Goal: Book appointment/travel/reservation

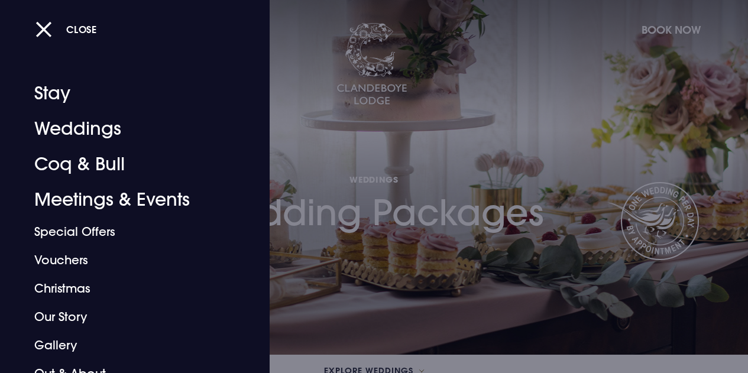
click at [105, 138] on link "Weddings" at bounding box center [126, 128] width 185 height 35
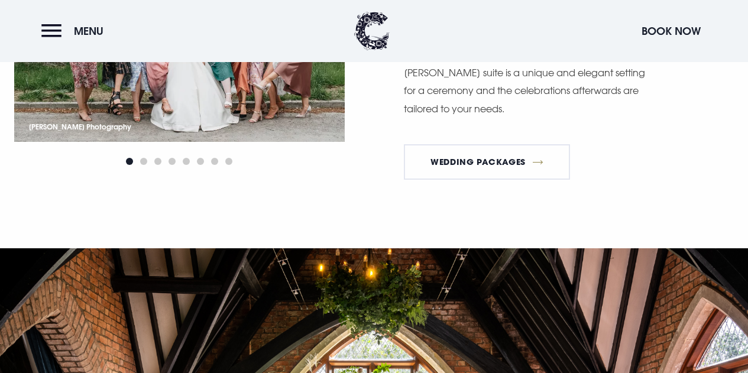
scroll to position [1348, 0]
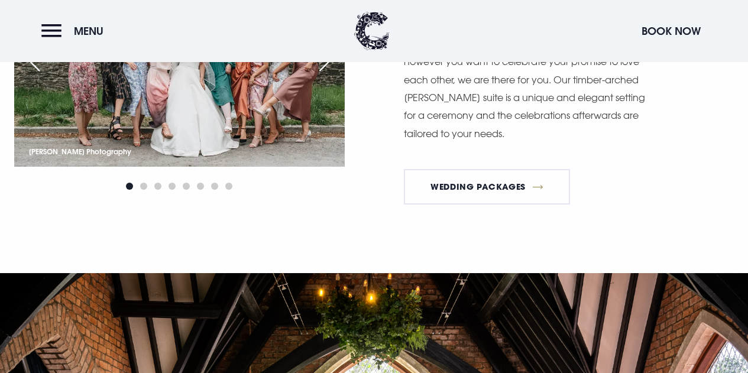
click at [682, 238] on div "Civil Ceremonies Open to everyone We're open to everyone. Whoever you are and h…" at bounding box center [374, 99] width 748 height 348
click at [522, 205] on link "Wedding Packages" at bounding box center [487, 186] width 167 height 35
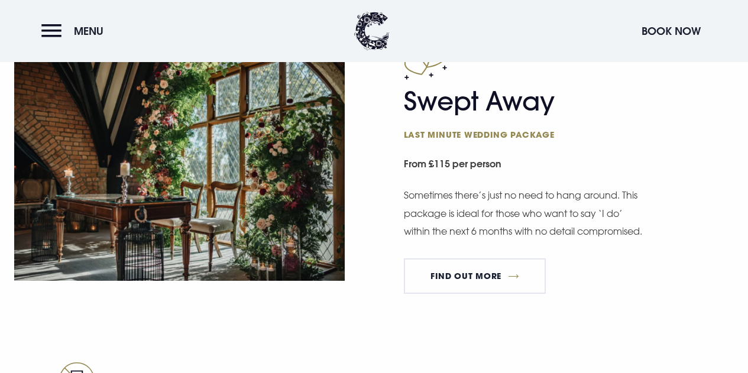
scroll to position [1743, 0]
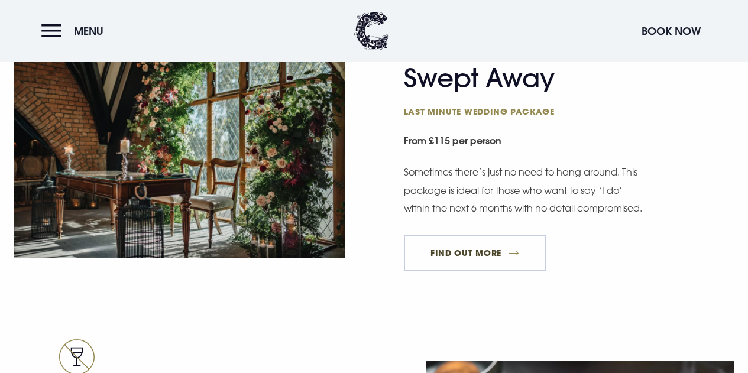
click at [529, 271] on link "FIND OUT MORE" at bounding box center [475, 252] width 143 height 35
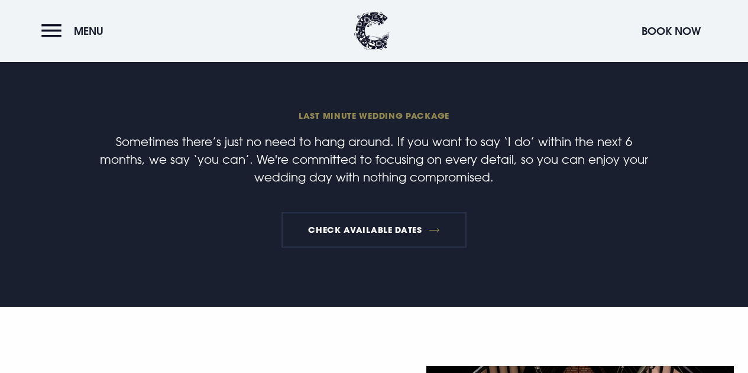
scroll to position [338, 0]
click at [419, 235] on link "Check available dates" at bounding box center [373, 229] width 185 height 35
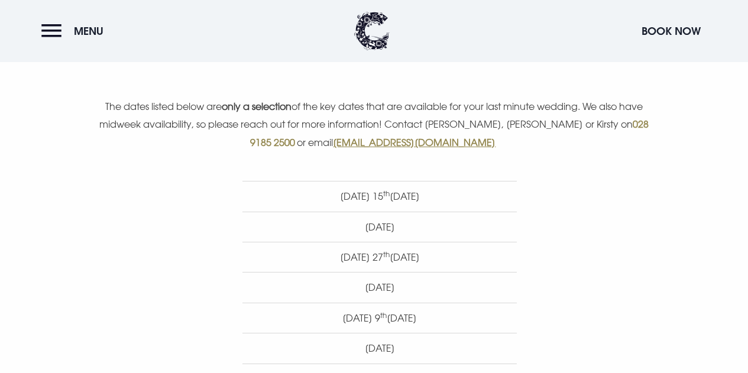
scroll to position [433, 0]
